Goal: Task Accomplishment & Management: Use online tool/utility

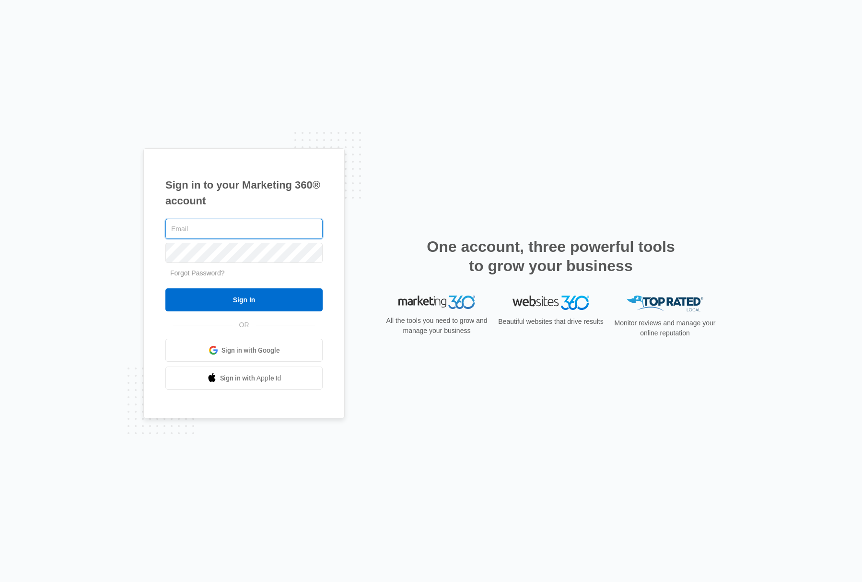
type input "[PERSON_NAME][EMAIL_ADDRESS][DOMAIN_NAME]"
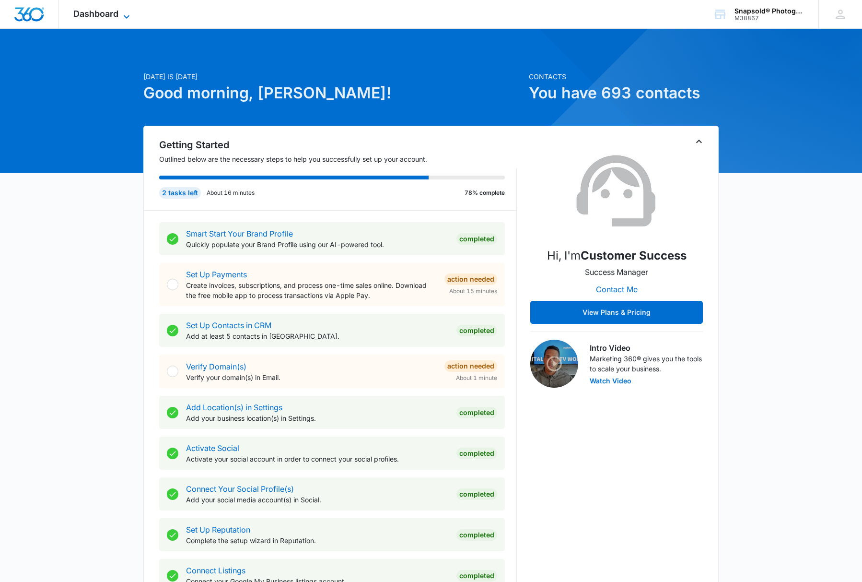
click at [122, 10] on div "Dashboard Apps Reputation Forms CRM Email Social Payments POS Content Ads Intel…" at bounding box center [103, 14] width 88 height 28
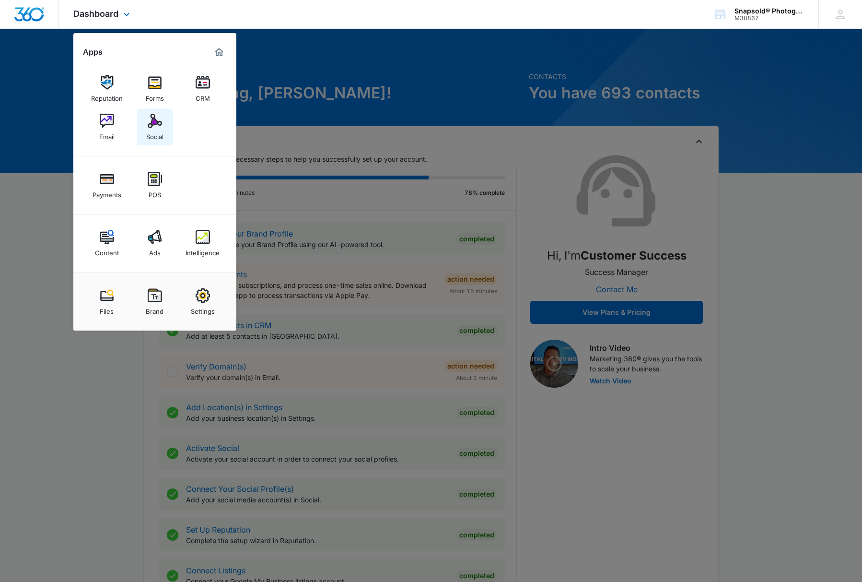
click at [155, 127] on img at bounding box center [155, 121] width 14 height 14
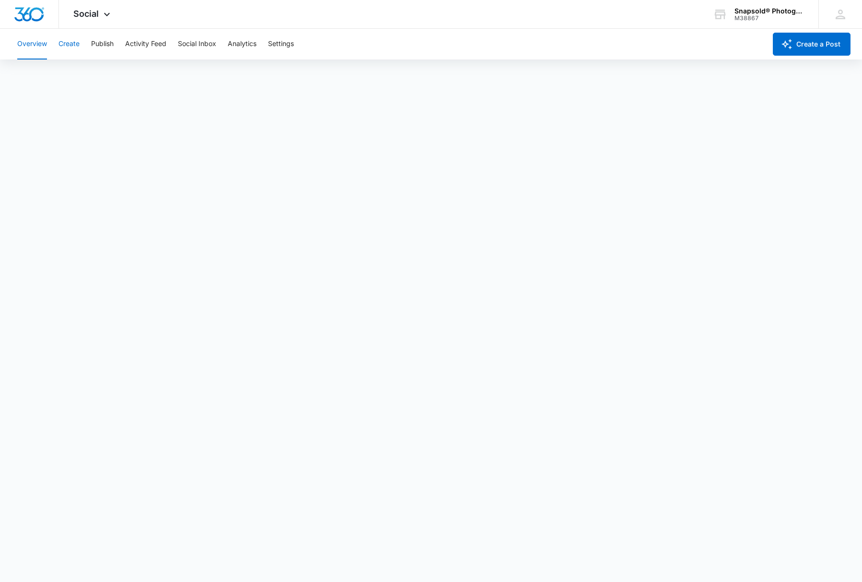
click at [70, 45] on button "Create" at bounding box center [68, 44] width 21 height 31
click at [102, 45] on button "Publish" at bounding box center [102, 44] width 23 height 31
click at [72, 45] on button "Create" at bounding box center [68, 44] width 21 height 31
click at [98, 45] on button "Publish" at bounding box center [102, 44] width 23 height 31
click at [37, 75] on button "Calendar" at bounding box center [31, 73] width 28 height 27
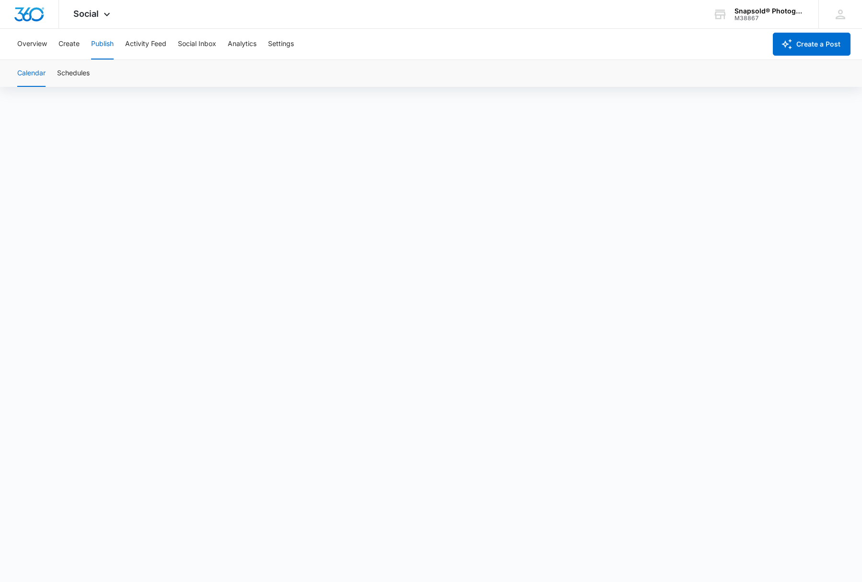
scroll to position [7, 0]
click at [37, 72] on button "Calendar" at bounding box center [31, 73] width 28 height 27
click at [32, 77] on button "Calendar" at bounding box center [31, 73] width 28 height 27
click at [64, 42] on button "Create" at bounding box center [68, 44] width 21 height 31
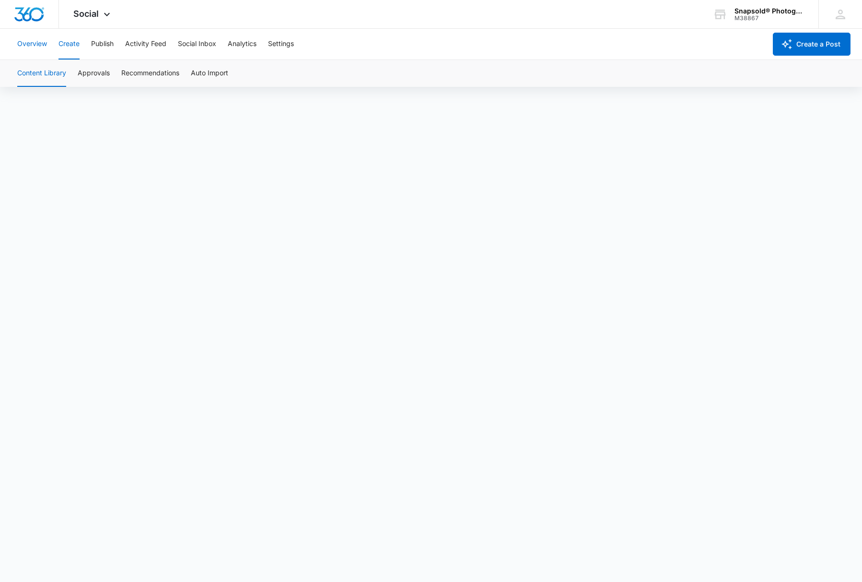
click at [40, 44] on button "Overview" at bounding box center [32, 44] width 30 height 31
click at [74, 42] on button "Create" at bounding box center [68, 44] width 21 height 31
click at [104, 46] on button "Publish" at bounding box center [102, 44] width 23 height 31
